Goal: Information Seeking & Learning: Understand process/instructions

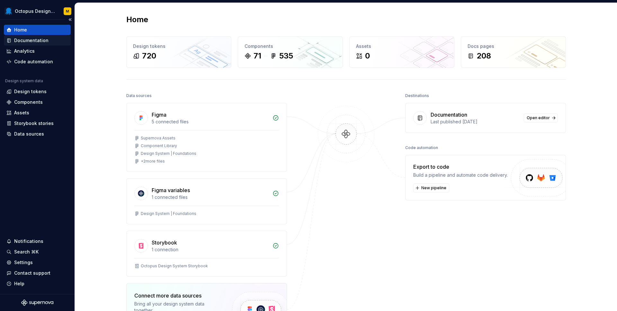
click at [36, 43] on div "Documentation" at bounding box center [31, 40] width 34 height 6
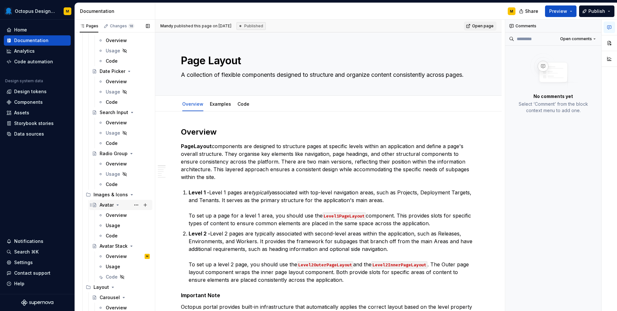
scroll to position [711, 0]
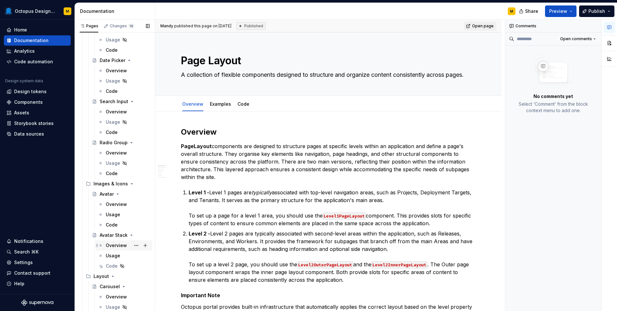
click at [118, 244] on div "Overview" at bounding box center [116, 245] width 21 height 6
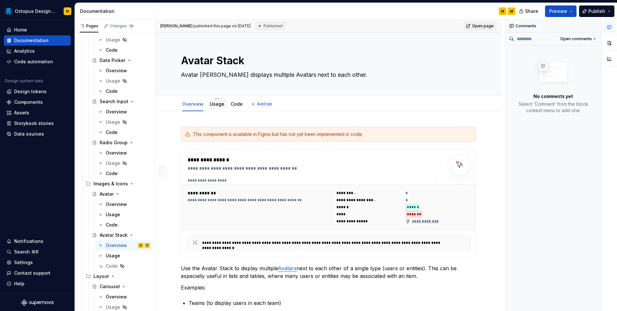
click at [219, 106] on link "Usage" at bounding box center [217, 103] width 14 height 5
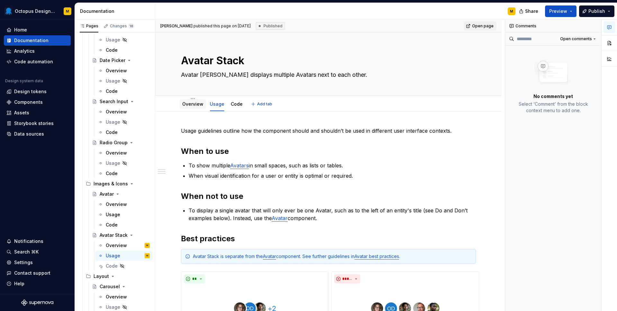
click at [190, 104] on link "Overview" at bounding box center [192, 103] width 21 height 5
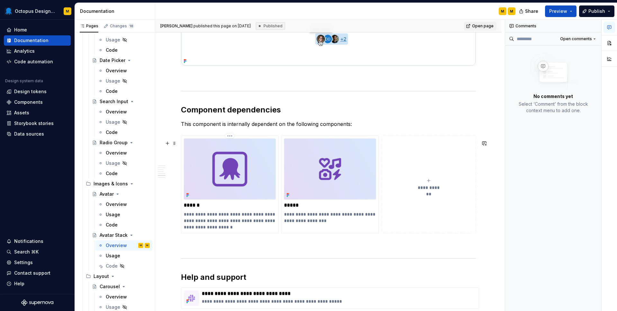
scroll to position [1260, 0]
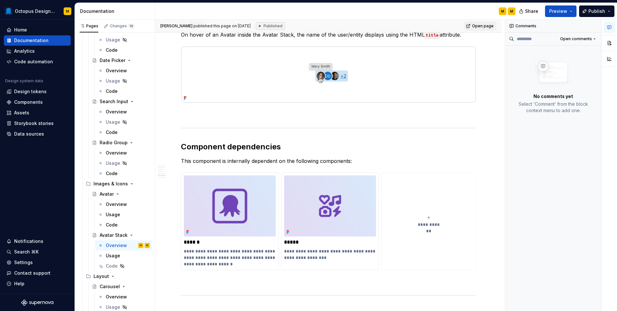
type textarea "*"
